Goal: Task Accomplishment & Management: Use online tool/utility

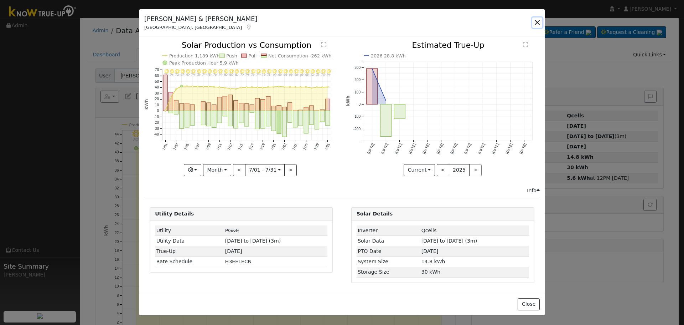
click at [537, 25] on button "button" at bounding box center [538, 22] width 10 height 10
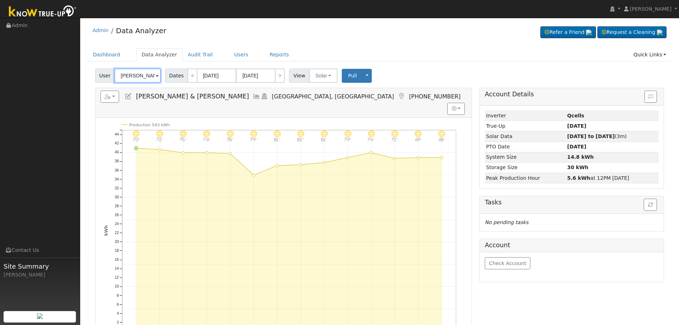
click at [139, 79] on input "[PERSON_NAME] & [PERSON_NAME]" at bounding box center [137, 75] width 46 height 14
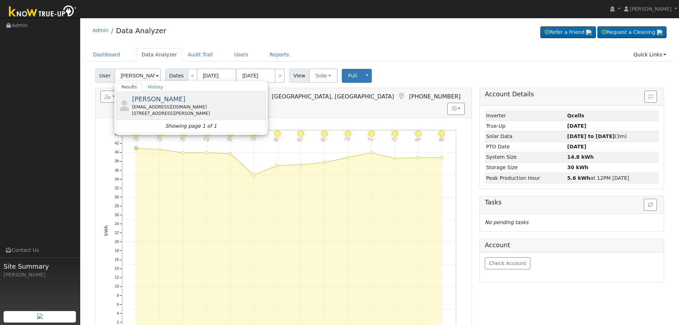
click at [157, 102] on span "[PERSON_NAME]" at bounding box center [158, 98] width 53 height 7
type input "[PERSON_NAME]"
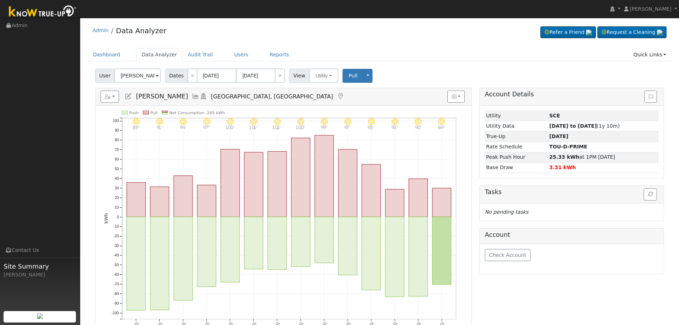
click at [192, 96] on icon at bounding box center [196, 96] width 8 height 6
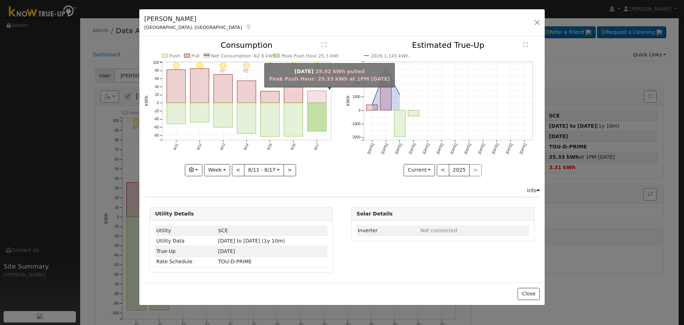
click at [315, 96] on rect "onclick=""" at bounding box center [317, 97] width 19 height 12
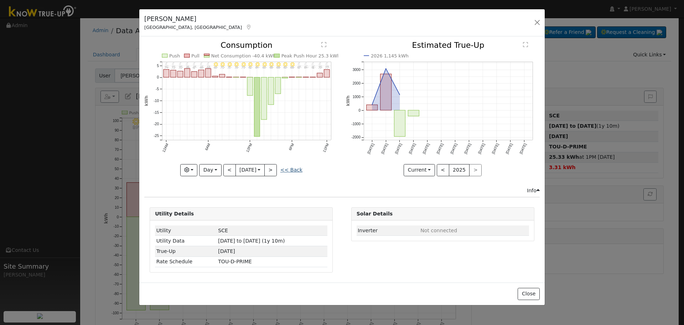
click at [297, 172] on link "<< Back" at bounding box center [292, 170] width 22 height 6
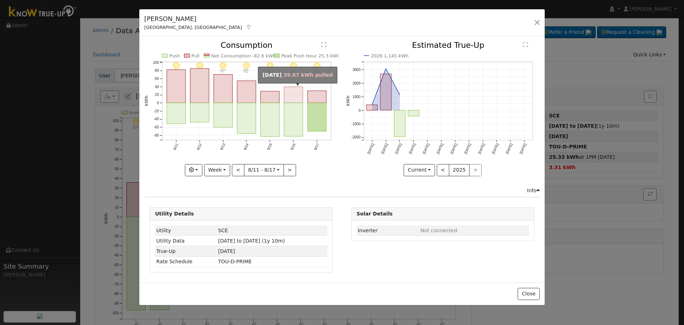
click at [292, 89] on rect "onclick=""" at bounding box center [293, 95] width 19 height 16
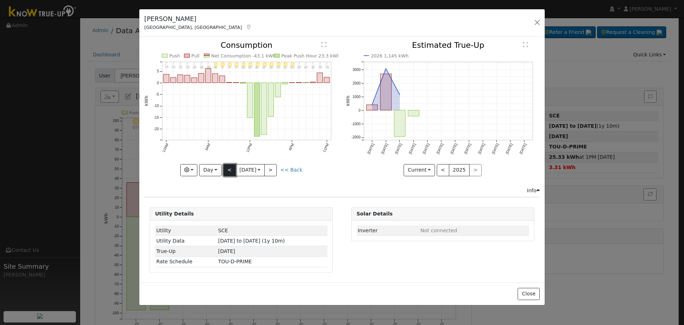
click at [232, 169] on button "<" at bounding box center [230, 170] width 12 height 12
click at [224, 168] on button "<" at bounding box center [230, 170] width 12 height 12
click at [230, 170] on button "<" at bounding box center [230, 170] width 12 height 12
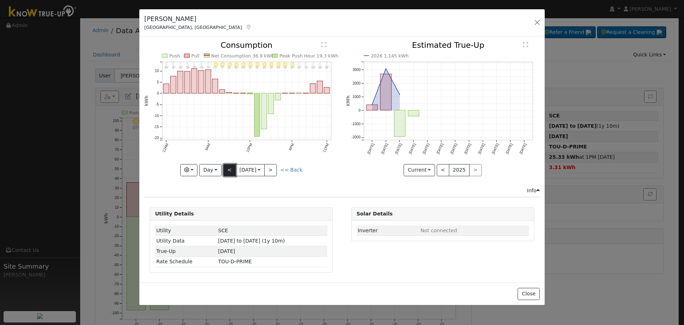
click at [230, 168] on button "<" at bounding box center [230, 170] width 12 height 12
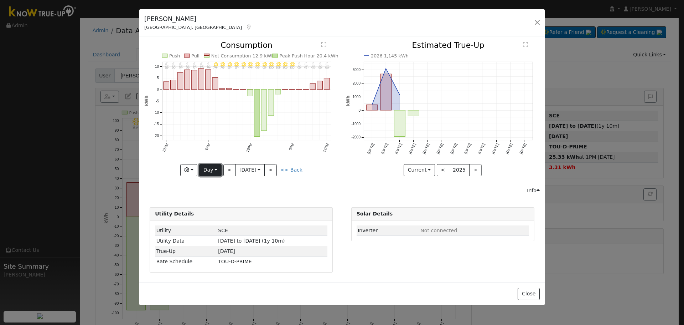
click at [216, 169] on button "Day" at bounding box center [210, 170] width 22 height 12
click at [222, 212] on link "Year" at bounding box center [225, 215] width 50 height 10
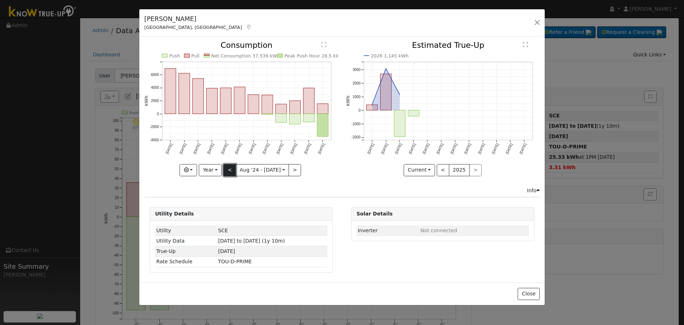
click at [233, 166] on button "<" at bounding box center [230, 170] width 12 height 12
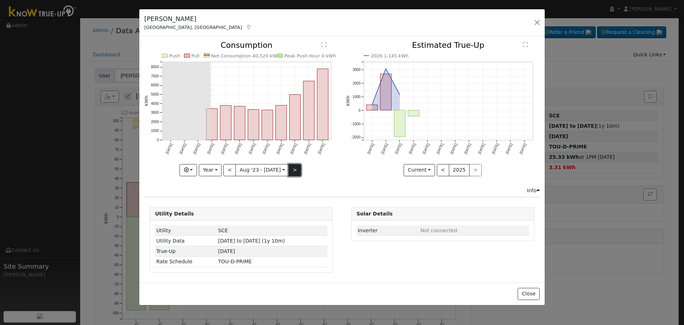
click at [293, 169] on button ">" at bounding box center [295, 170] width 12 height 12
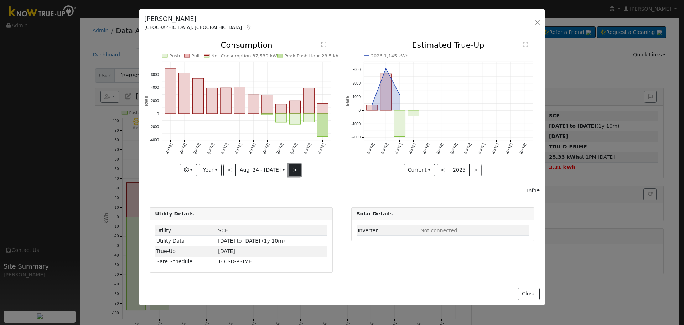
click at [296, 168] on button ">" at bounding box center [295, 170] width 12 height 12
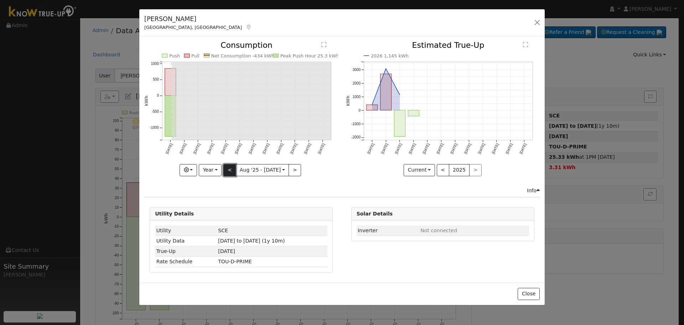
click at [234, 173] on button "<" at bounding box center [230, 170] width 12 height 12
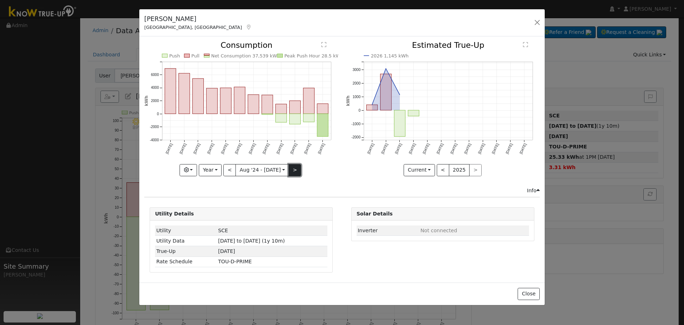
click at [291, 169] on button ">" at bounding box center [295, 170] width 12 height 12
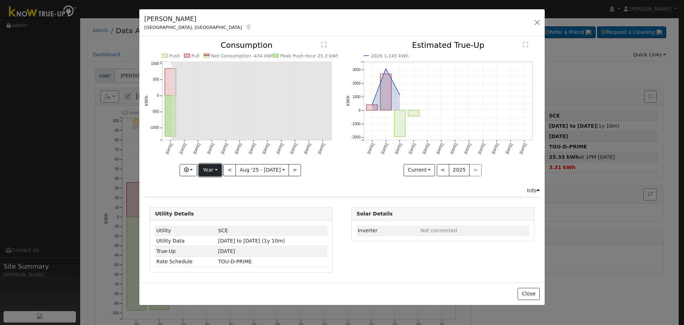
click at [209, 172] on button "Year" at bounding box center [210, 170] width 23 height 12
drag, startPoint x: 221, startPoint y: 194, endPoint x: 231, endPoint y: 194, distance: 9.6
click at [222, 194] on link "Week" at bounding box center [224, 195] width 50 height 10
type input "[DATE]"
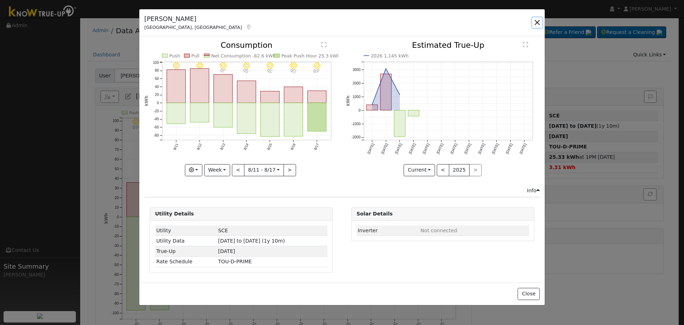
click at [537, 23] on button "button" at bounding box center [538, 22] width 10 height 10
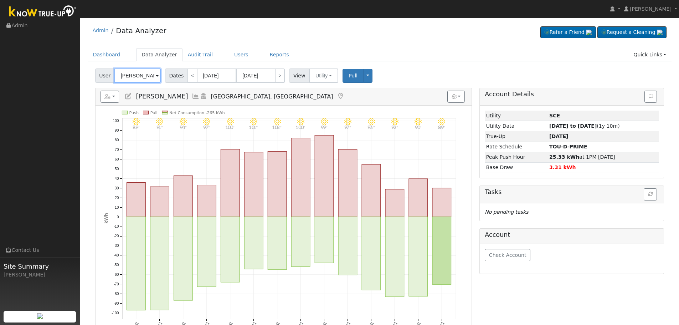
click at [140, 76] on input "[PERSON_NAME]" at bounding box center [137, 75] width 46 height 14
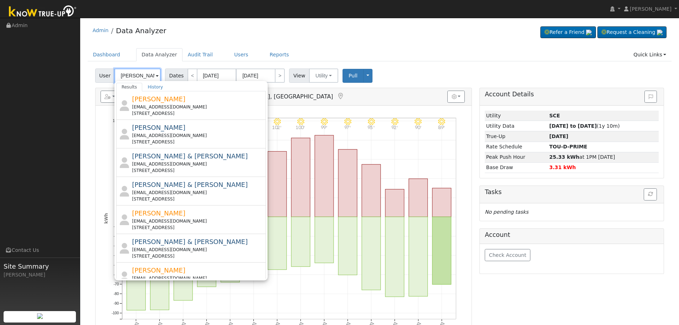
type input "[PERSON_NAME]"
